Goal: Information Seeking & Learning: Learn about a topic

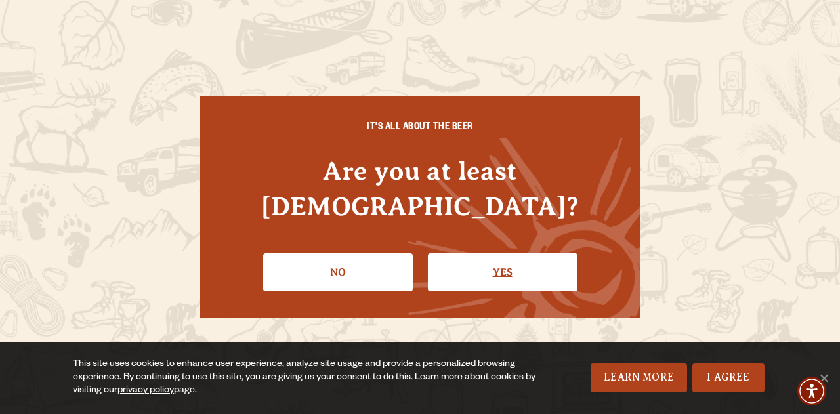
click at [497, 253] on link "Yes" at bounding box center [503, 272] width 150 height 38
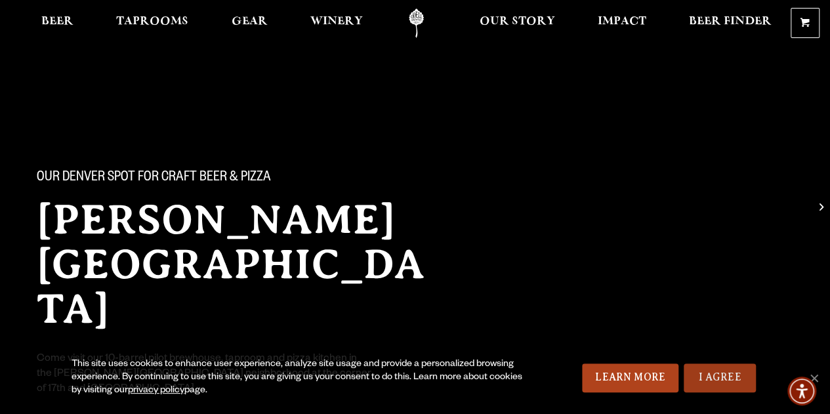
click at [739, 387] on link "I Agree" at bounding box center [720, 378] width 72 height 29
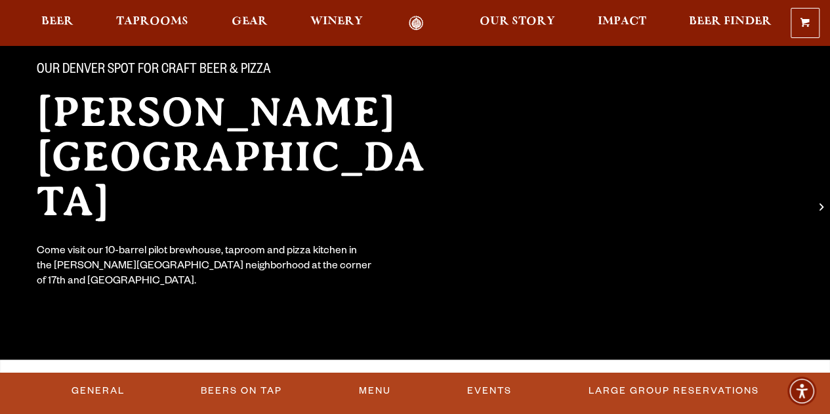
scroll to position [262, 0]
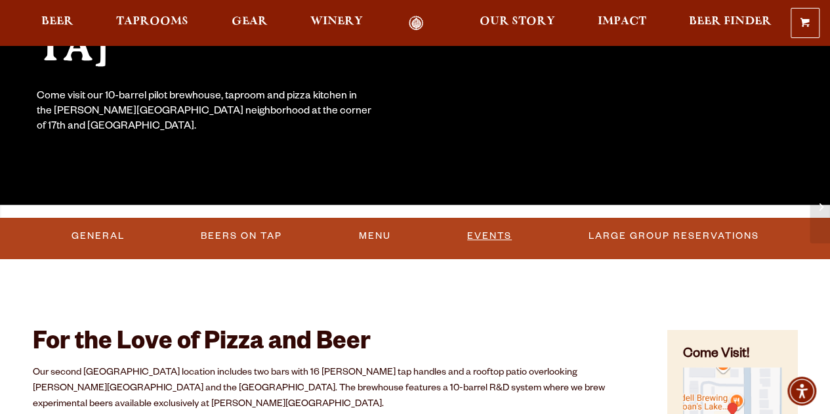
click at [462, 234] on link "Events" at bounding box center [489, 236] width 55 height 30
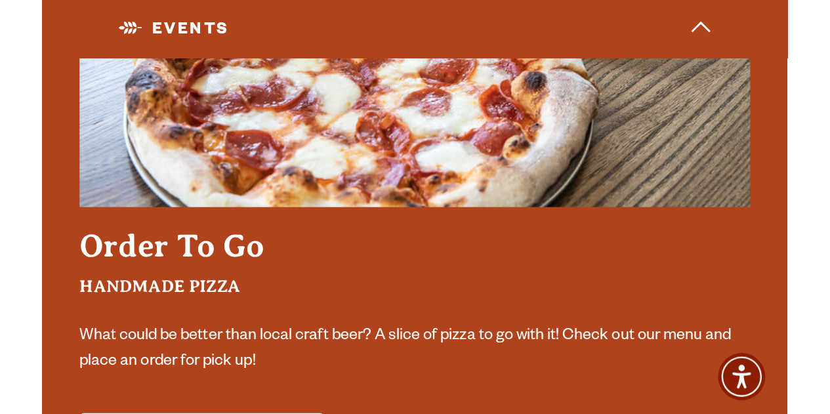
scroll to position [2807, 0]
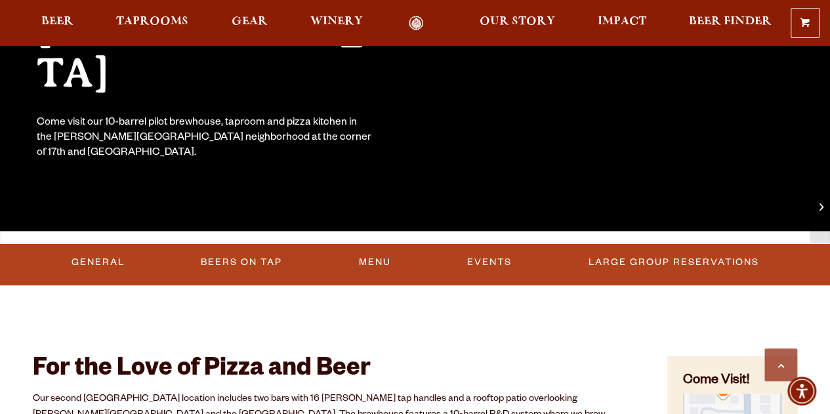
scroll to position [459, 0]
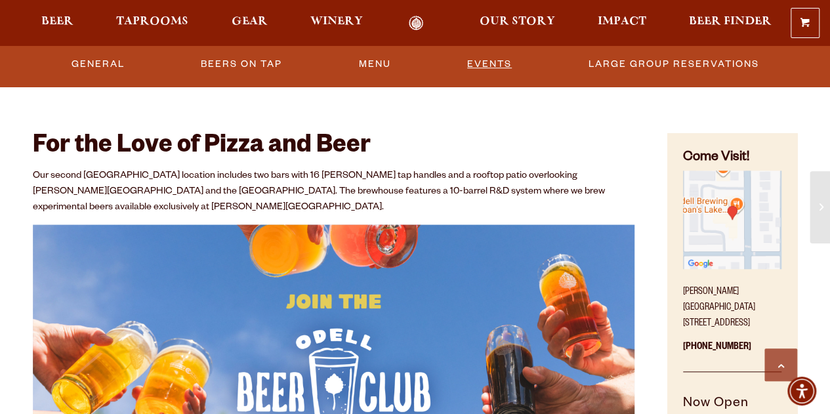
click at [474, 64] on link "Events" at bounding box center [489, 64] width 55 height 30
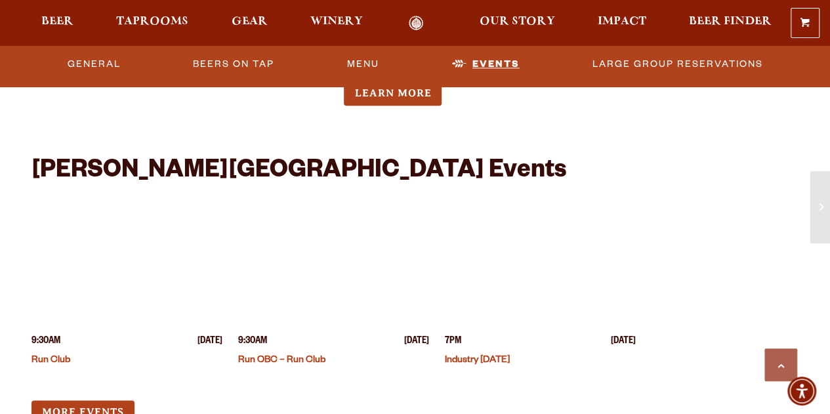
scroll to position [3280, 0]
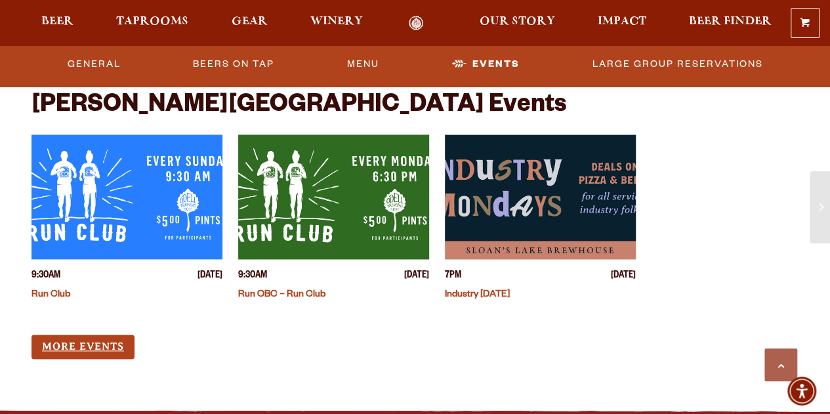
click at [114, 335] on link "More Events" at bounding box center [82, 347] width 103 height 24
